Goal: Task Accomplishment & Management: Manage account settings

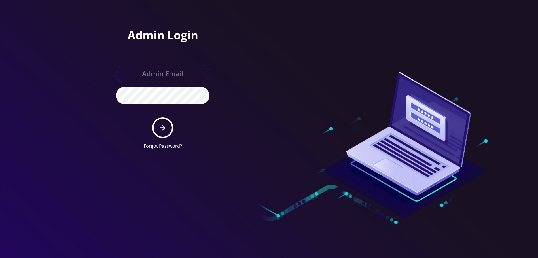
type input "[EMAIL_ADDRESS][DOMAIN_NAME]"
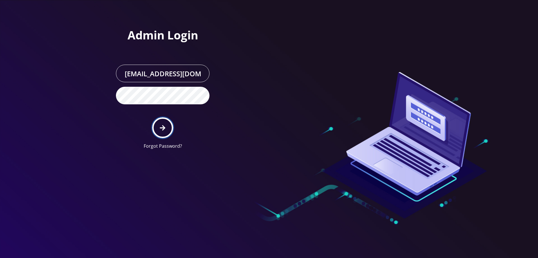
click at [162, 127] on icon "submit" at bounding box center [162, 128] width 5 height 6
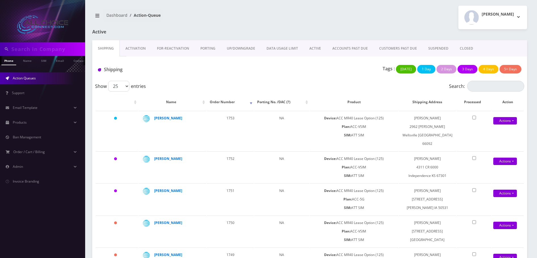
click at [19, 48] on input "text" at bounding box center [47, 49] width 72 height 11
paste input "[PERSON_NAME]"
type input "[PERSON_NAME]"
click at [28, 60] on link "Name" at bounding box center [27, 60] width 14 height 9
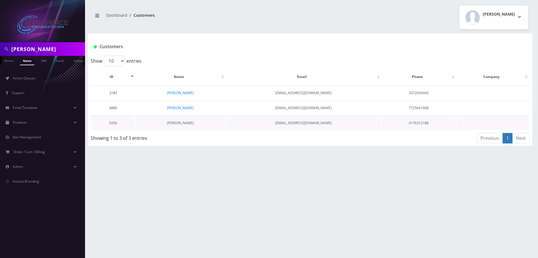
click at [180, 124] on link "[PERSON_NAME]" at bounding box center [180, 123] width 27 height 5
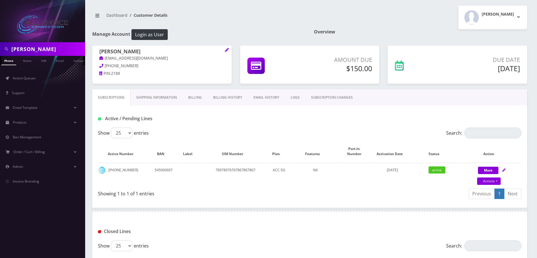
click at [193, 100] on link "Billing" at bounding box center [194, 97] width 25 height 16
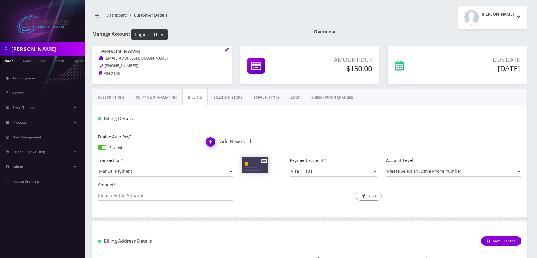
click at [211, 144] on img at bounding box center [211, 144] width 17 height 17
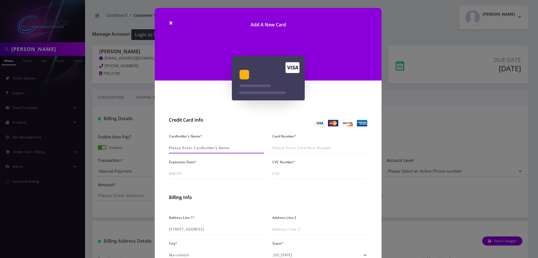
click at [206, 149] on input "Cardholder's Name *" at bounding box center [216, 148] width 95 height 11
type input "Brittany Jenkins"
click at [288, 149] on input "Card Number *" at bounding box center [320, 148] width 95 height 11
type input "4261 2502 0402 7178"
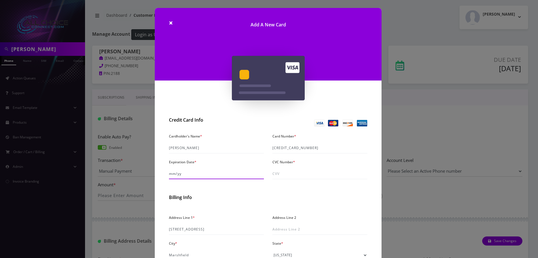
click at [170, 174] on input "Expiration Date *" at bounding box center [216, 173] width 95 height 11
type input "04/28"
click at [284, 172] on input "CVC Number *" at bounding box center [320, 173] width 95 height 11
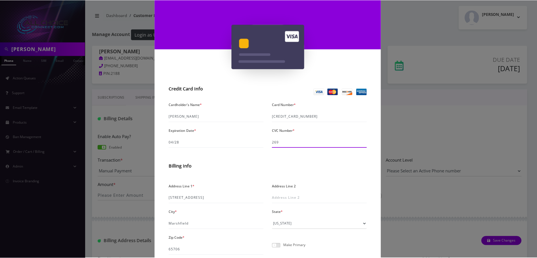
scroll to position [81, 0]
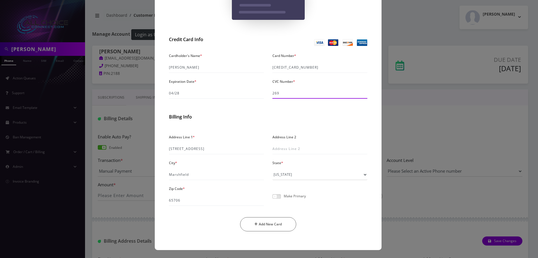
type input "269"
click at [276, 195] on span at bounding box center [277, 196] width 9 height 5
click at [273, 200] on input "checkbox" at bounding box center [273, 200] width 0 height 0
click at [271, 225] on button "Add New Card" at bounding box center [268, 224] width 56 height 14
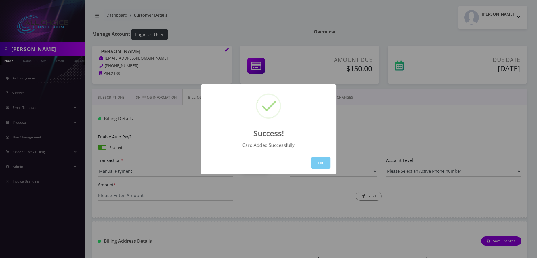
click at [323, 165] on button "OK" at bounding box center [320, 163] width 19 height 12
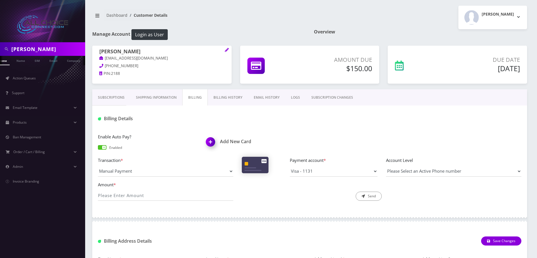
scroll to position [0, 9]
click at [23, 64] on link "Name" at bounding box center [19, 60] width 14 height 9
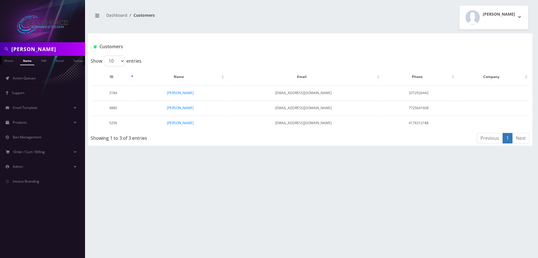
click at [29, 62] on link "Name" at bounding box center [27, 60] width 14 height 9
click at [28, 45] on input "Jenkins" at bounding box center [47, 49] width 72 height 11
paste input "[PERSON_NAME]"
type input "[PERSON_NAME]"
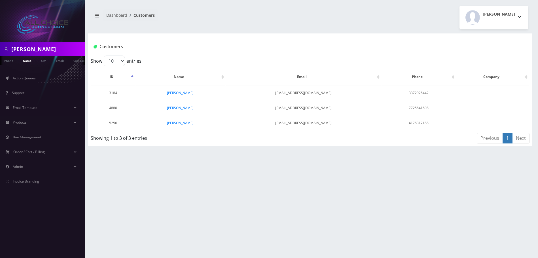
click at [28, 62] on link "Name" at bounding box center [27, 60] width 14 height 9
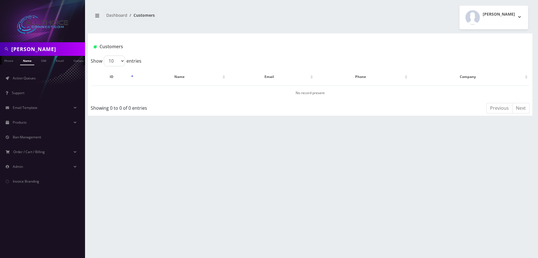
click at [26, 67] on ul "Action Queues Support Email Template Email Template Canned Response Port Error …" at bounding box center [42, 129] width 85 height 129
click at [26, 64] on link "Name" at bounding box center [27, 60] width 14 height 9
